Goal: Subscribe to service/newsletter

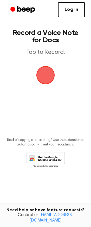
click at [75, 5] on link "Log in" at bounding box center [71, 9] width 27 height 15
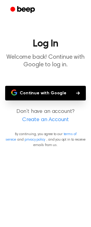
click at [57, 91] on button "Continue with Google" at bounding box center [45, 93] width 81 height 15
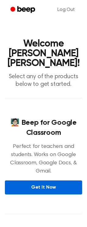
click at [58, 190] on link "Get It Now" at bounding box center [43, 187] width 77 height 14
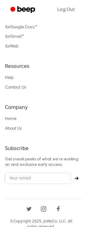
scroll to position [484, 0]
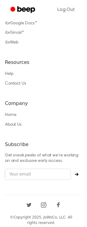
click at [47, 102] on h6 "Company" at bounding box center [43, 103] width 77 height 7
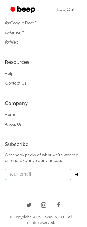
click at [41, 172] on input "email" at bounding box center [38, 174] width 66 height 12
type input "[EMAIL_ADDRESS][DOMAIN_NAME]"
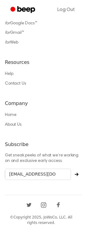
click at [74, 172] on button "Subscribe" at bounding box center [76, 174] width 11 height 4
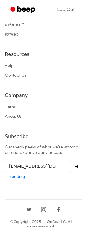
scroll to position [497, 0]
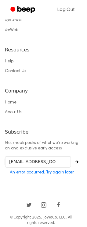
click at [39, 74] on div "Resources Help Contact Us" at bounding box center [43, 61] width 77 height 31
